Goal: Information Seeking & Learning: Learn about a topic

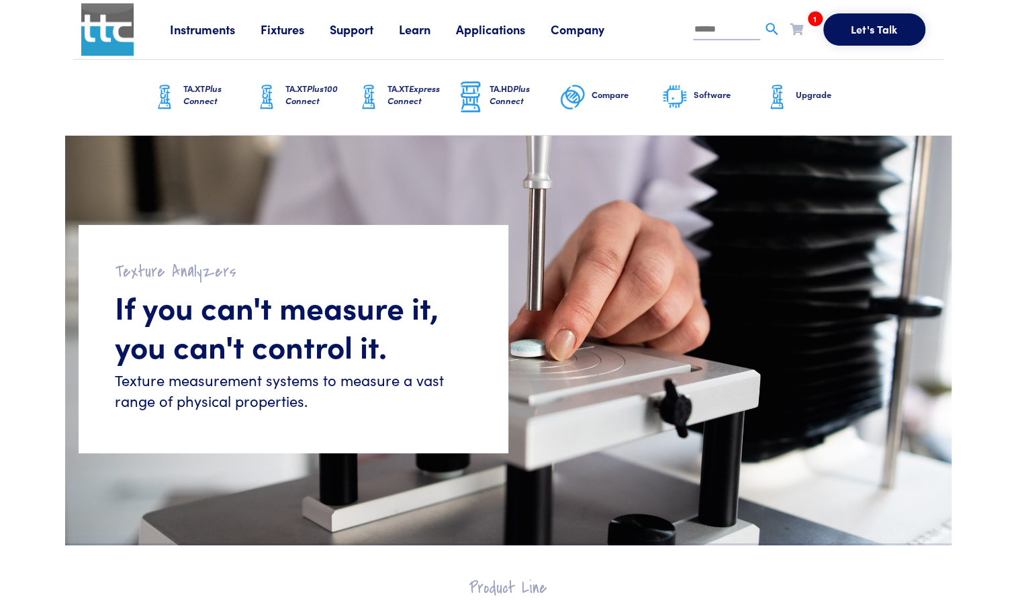
click at [209, 91] on span "Plus Connect" at bounding box center [202, 94] width 38 height 25
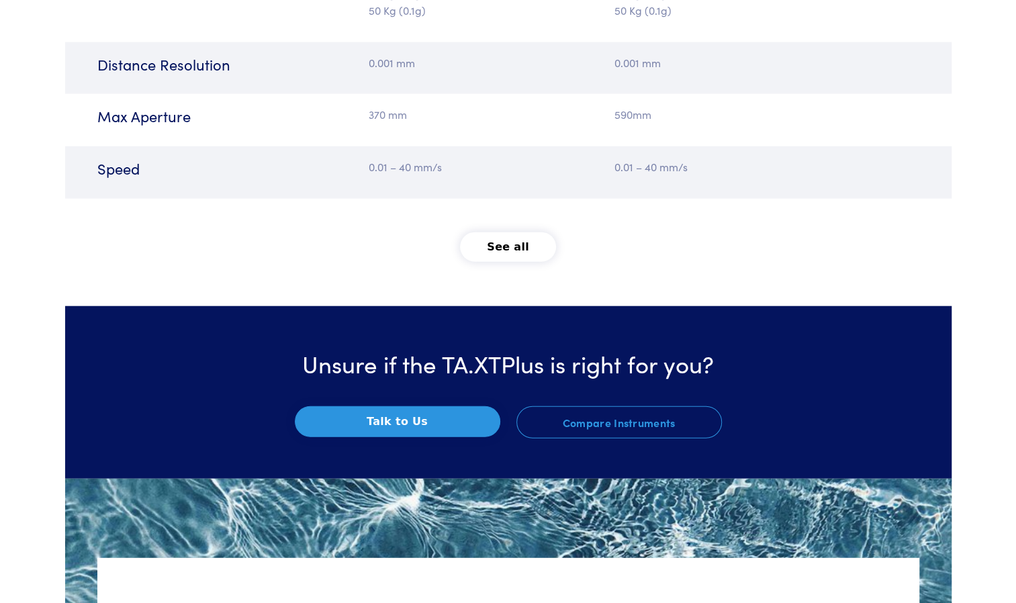
scroll to position [1880, 0]
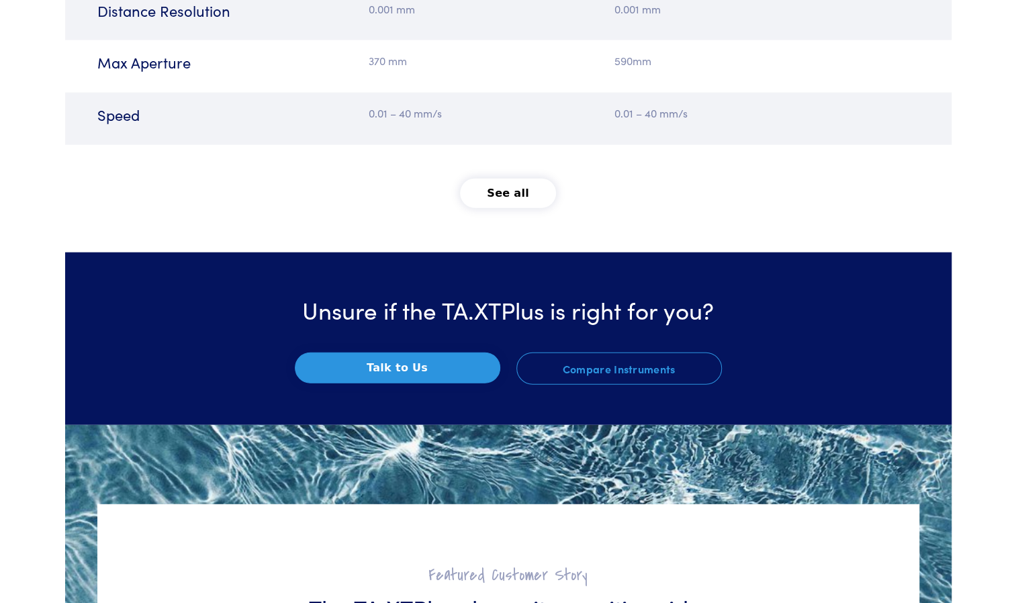
click at [508, 179] on button "See all" at bounding box center [508, 194] width 96 height 30
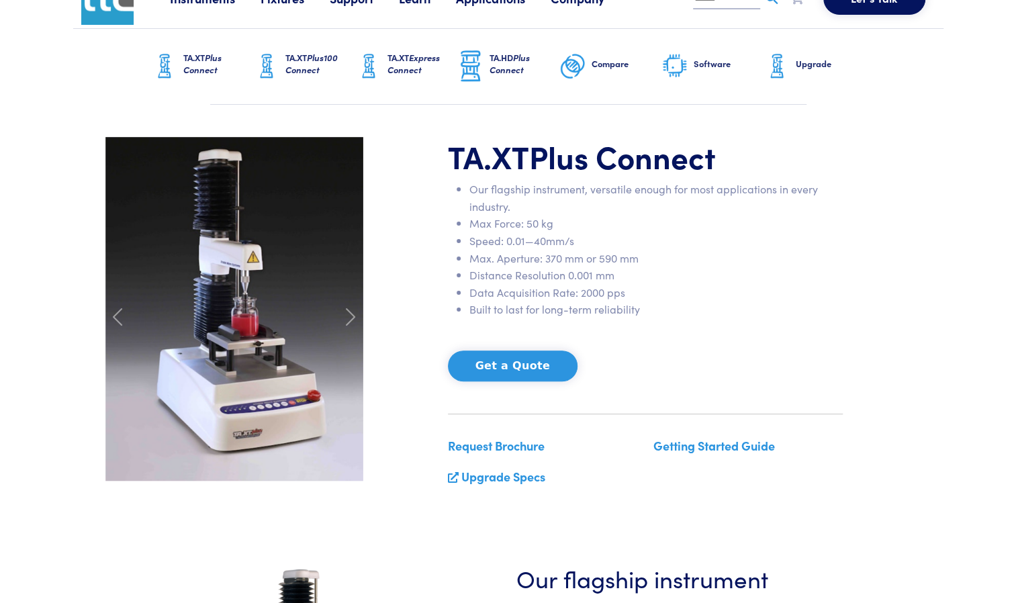
scroll to position [0, 0]
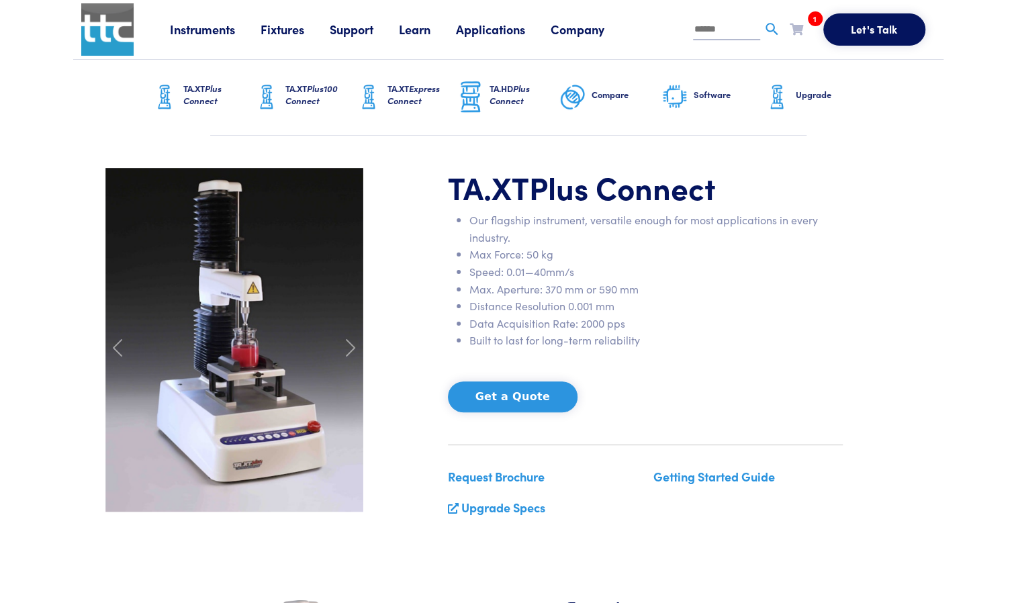
click at [221, 29] on link "Instruments" at bounding box center [215, 29] width 91 height 17
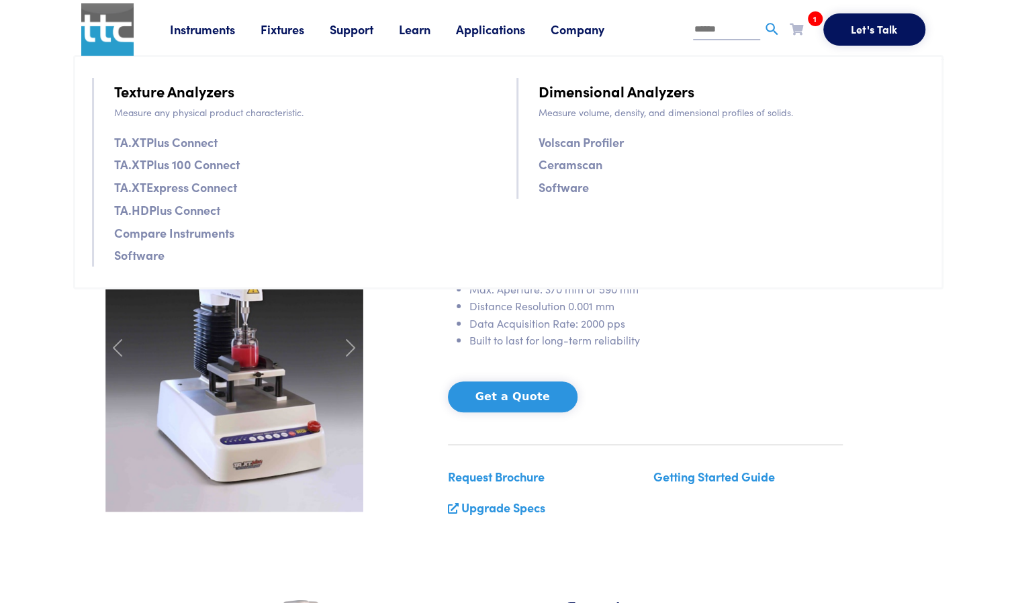
click at [179, 145] on link "TA.XTPlus Connect" at bounding box center [165, 141] width 103 height 19
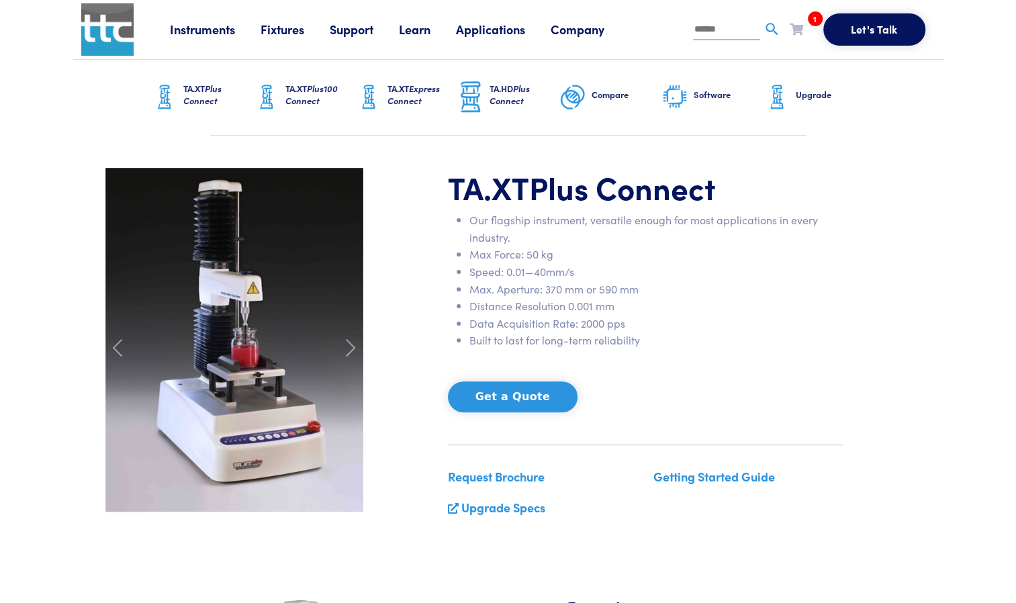
click at [306, 34] on link "Fixtures" at bounding box center [295, 29] width 69 height 17
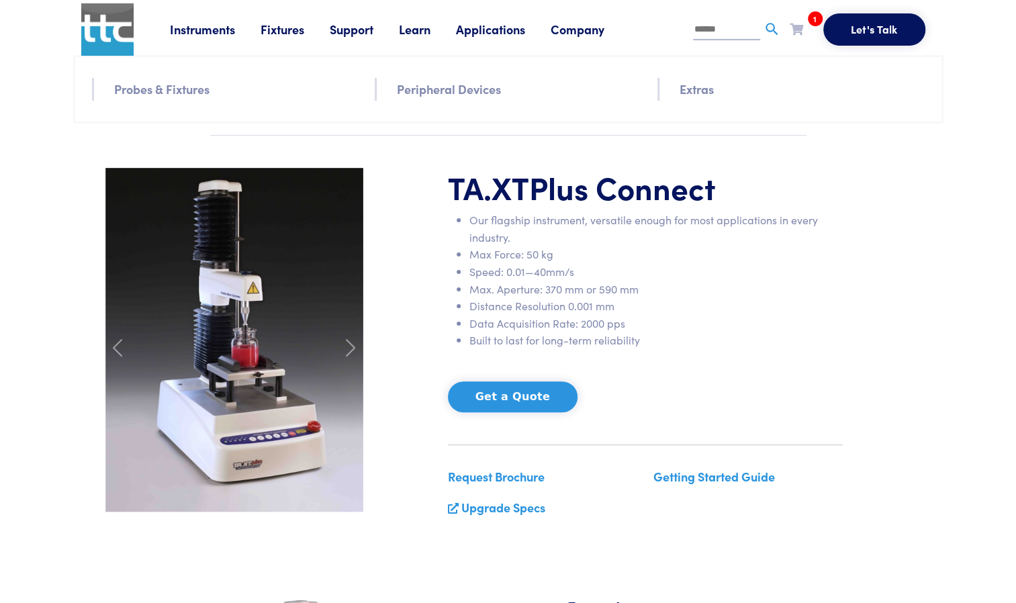
click at [351, 38] on li "Support Support How can we help? Support Options Contact Us Upgrades Due for an…" at bounding box center [364, 29] width 69 height 20
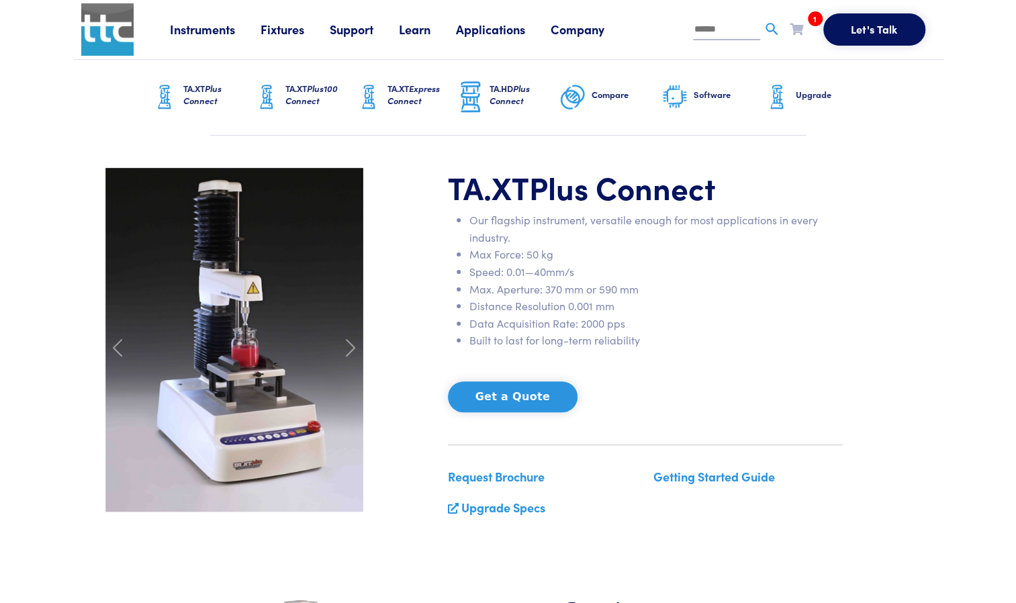
click at [426, 36] on link "Learn" at bounding box center [427, 29] width 57 height 17
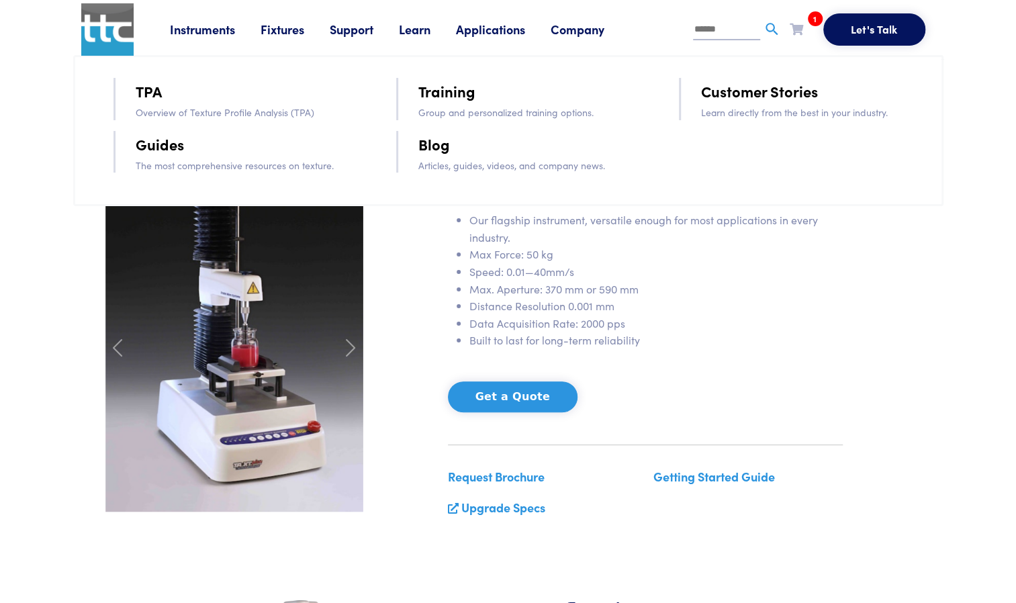
click at [144, 94] on link "TPA" at bounding box center [149, 91] width 26 height 24
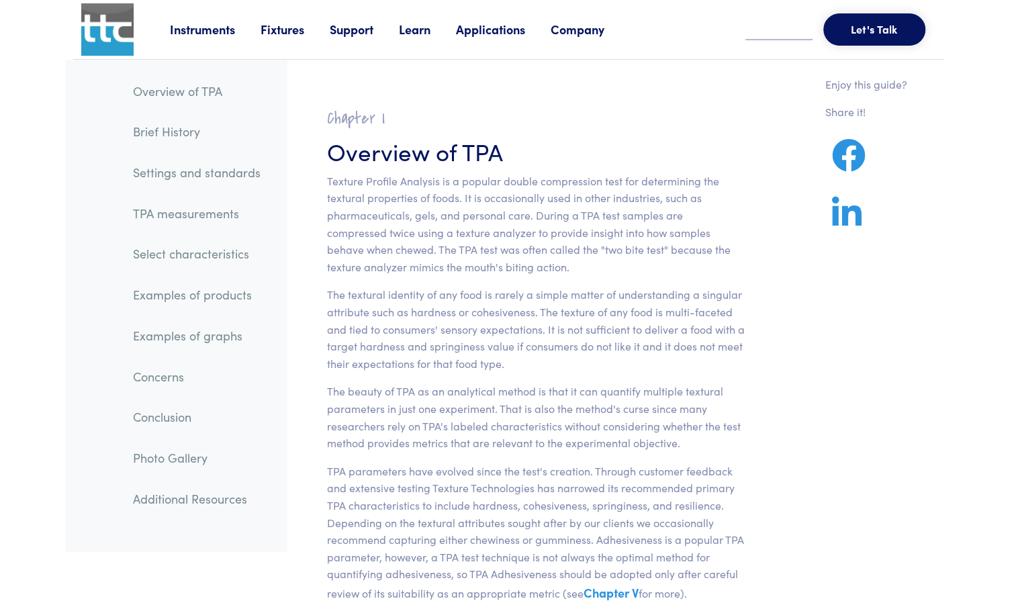
click at [216, 216] on link "TPA measurements" at bounding box center [196, 213] width 149 height 31
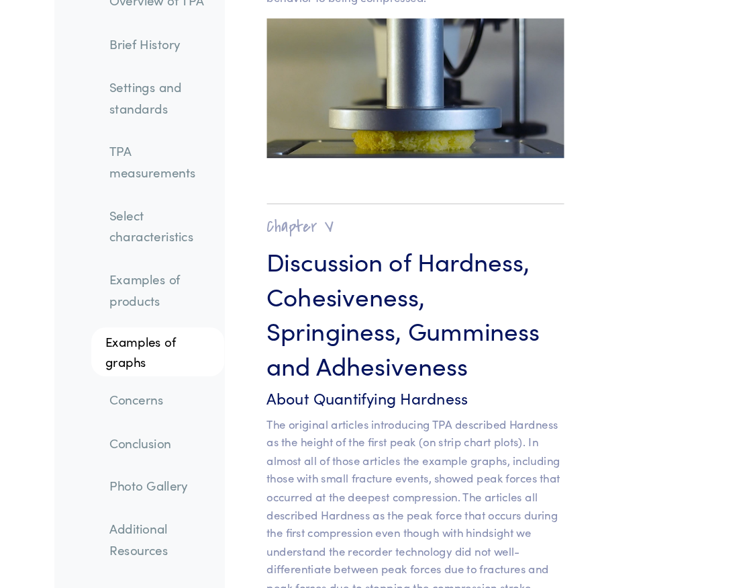
scroll to position [13293, 0]
